Goal: Information Seeking & Learning: Learn about a topic

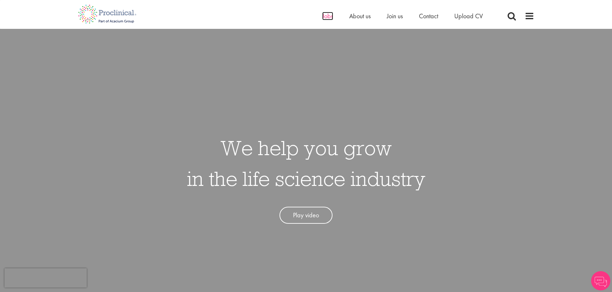
click at [323, 16] on span "Jobs" at bounding box center [327, 16] width 11 height 8
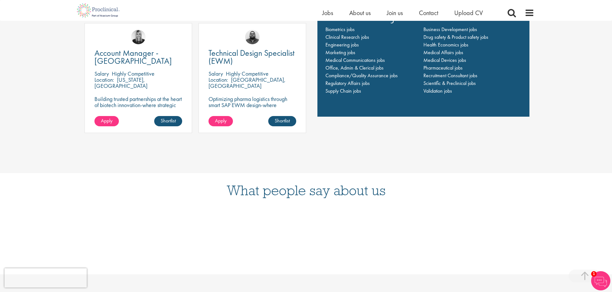
scroll to position [546, 0]
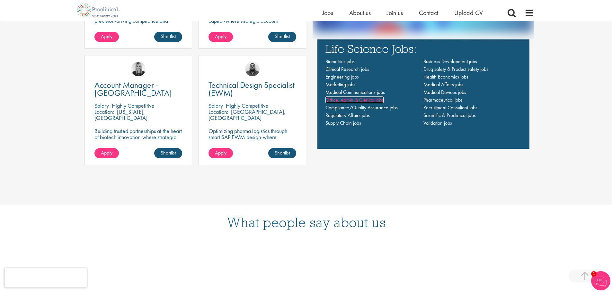
click at [334, 101] on span "Office, Admin & Clerical jobs" at bounding box center [354, 100] width 58 height 7
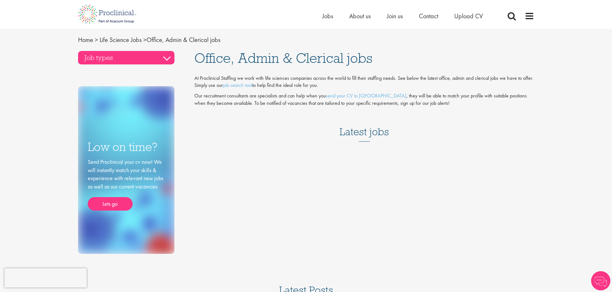
click at [156, 56] on h3 "Job types" at bounding box center [126, 57] width 96 height 13
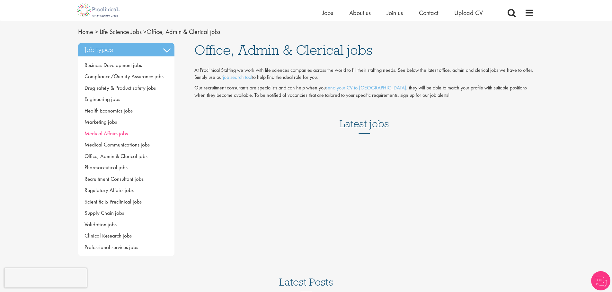
scroll to position [64, 0]
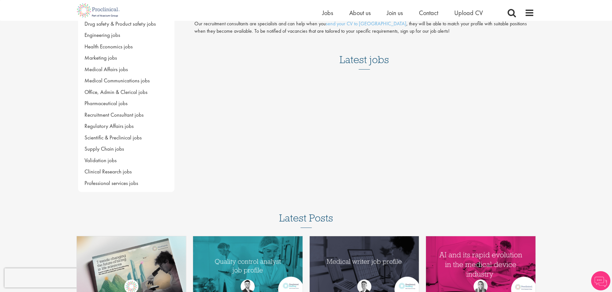
click at [299, 148] on div "Job types Business Development jobs Compliance/Quality Assurance jobs Drug safe…" at bounding box center [306, 80] width 466 height 203
